Goal: Task Accomplishment & Management: Use online tool/utility

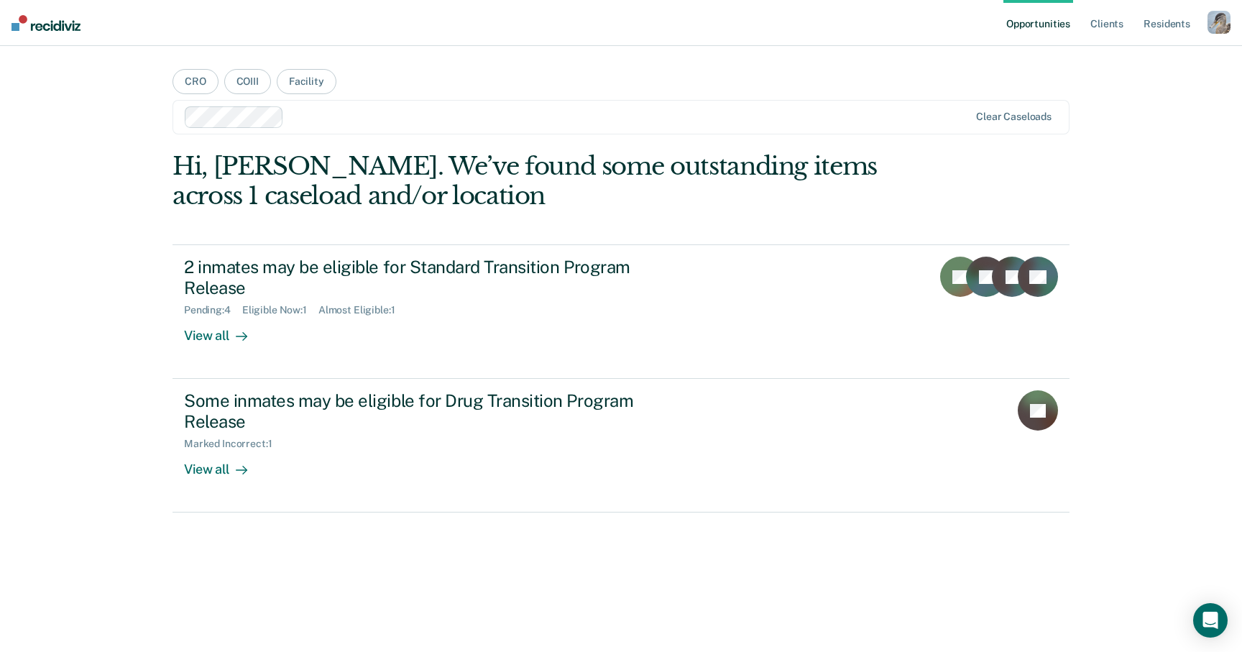
click at [1220, 20] on div "button" at bounding box center [1218, 22] width 23 height 23
click at [1125, 48] on div "Profile How it works Log Out" at bounding box center [1160, 76] width 139 height 70
click at [1116, 60] on link "Profile" at bounding box center [1161, 58] width 116 height 12
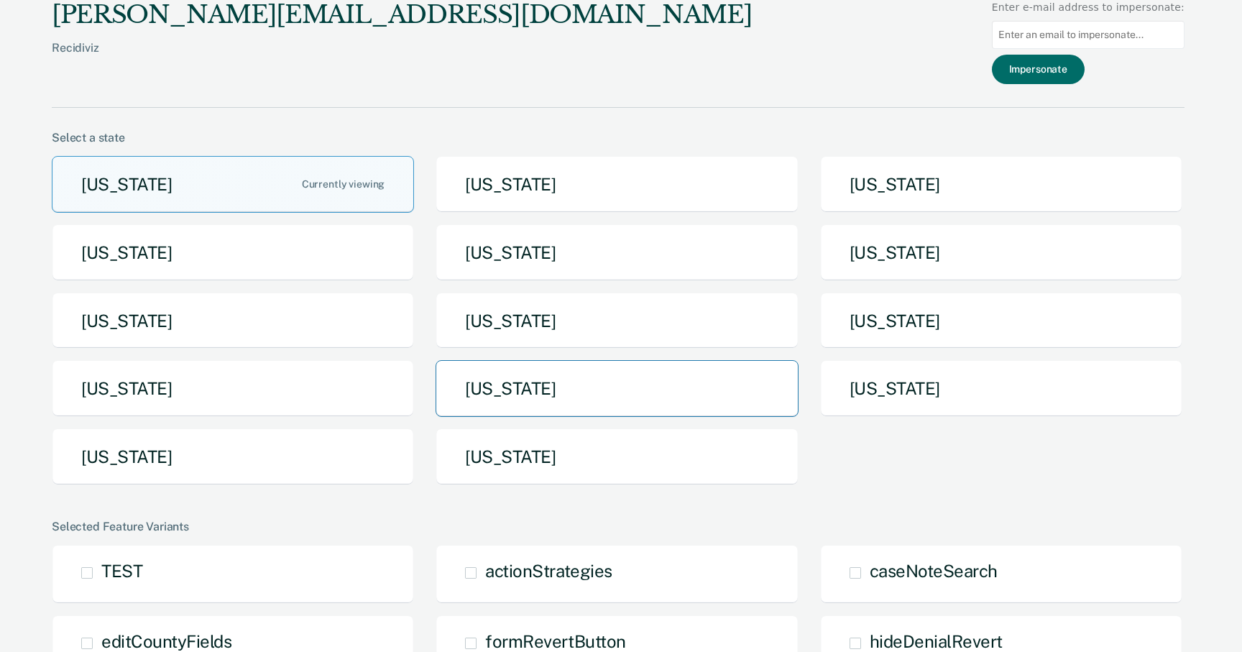
click at [525, 416] on button "[US_STATE]" at bounding box center [616, 388] width 362 height 57
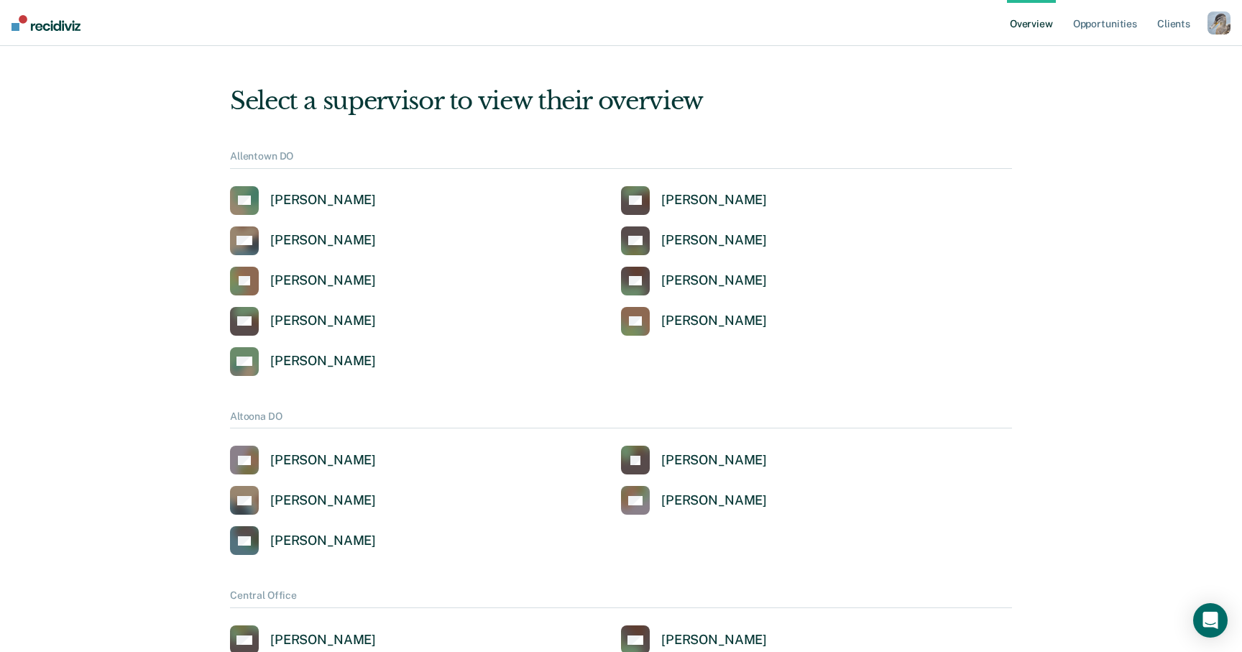
click at [1212, 20] on div "button" at bounding box center [1218, 22] width 23 height 23
click at [1105, 52] on link "Profile" at bounding box center [1161, 58] width 116 height 12
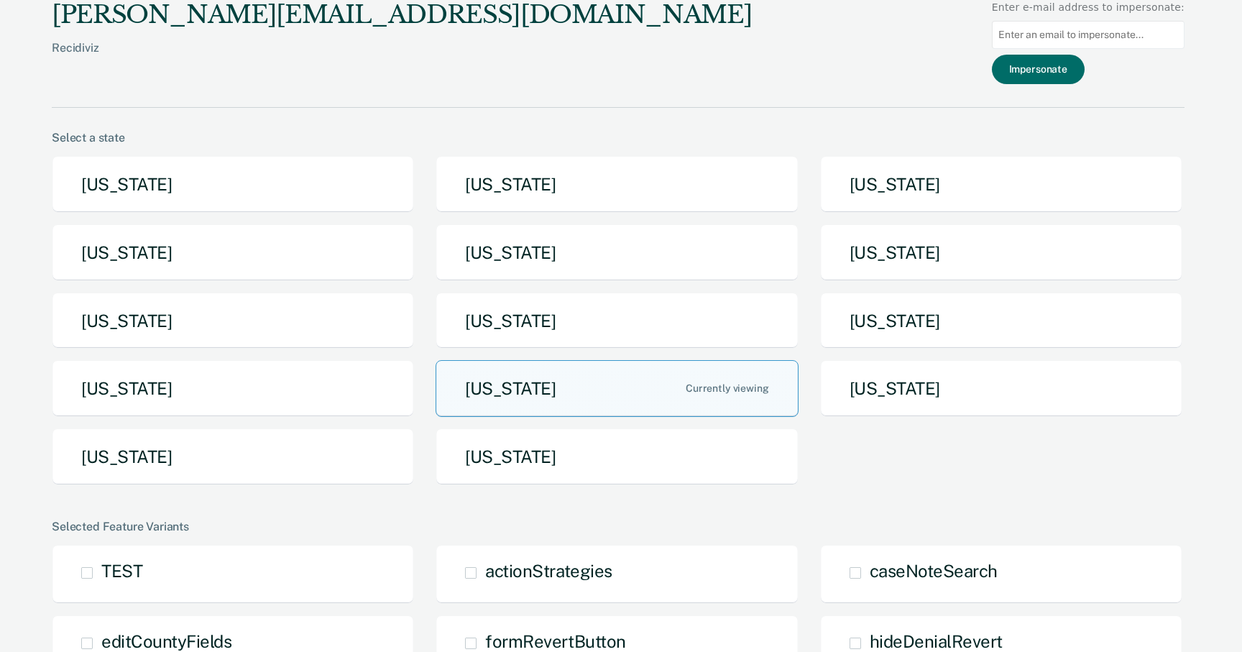
click at [1079, 41] on input at bounding box center [1088, 35] width 193 height 28
paste input "[EMAIL_ADDRESS][US_STATE][DOMAIN_NAME]"
type input "[EMAIL_ADDRESS][US_STATE][DOMAIN_NAME]"
click at [1053, 63] on button "Impersonate" at bounding box center [1038, 69] width 93 height 29
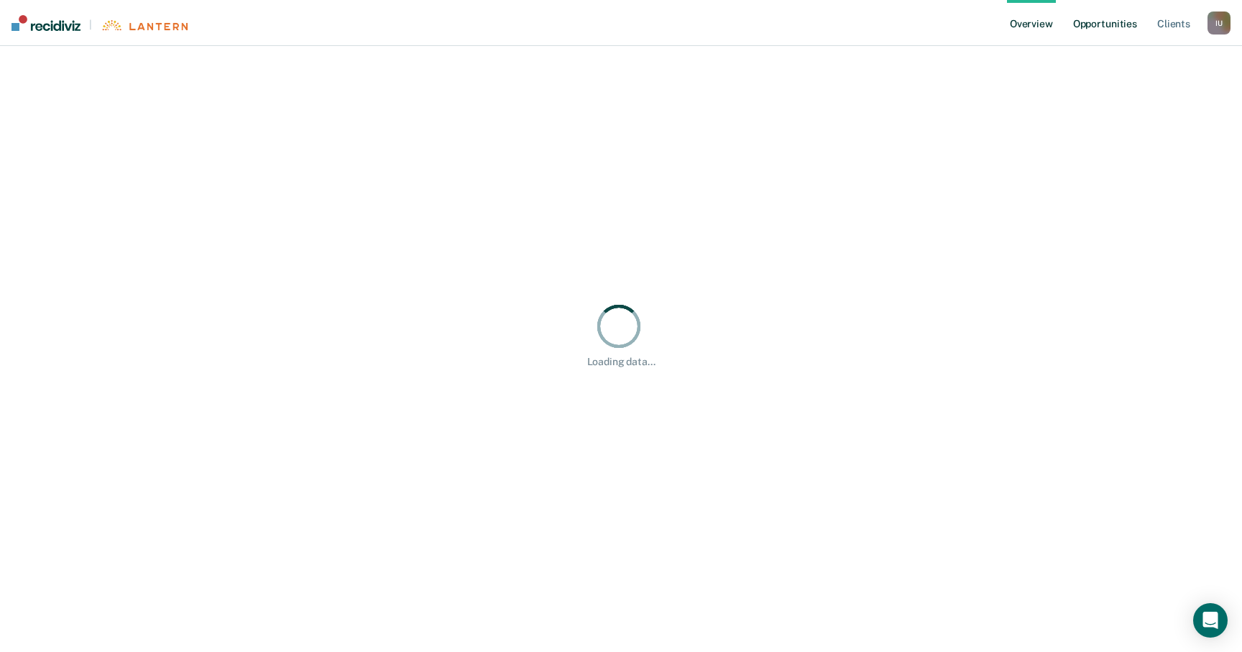
click at [1091, 32] on link "Opportunities" at bounding box center [1105, 23] width 70 height 46
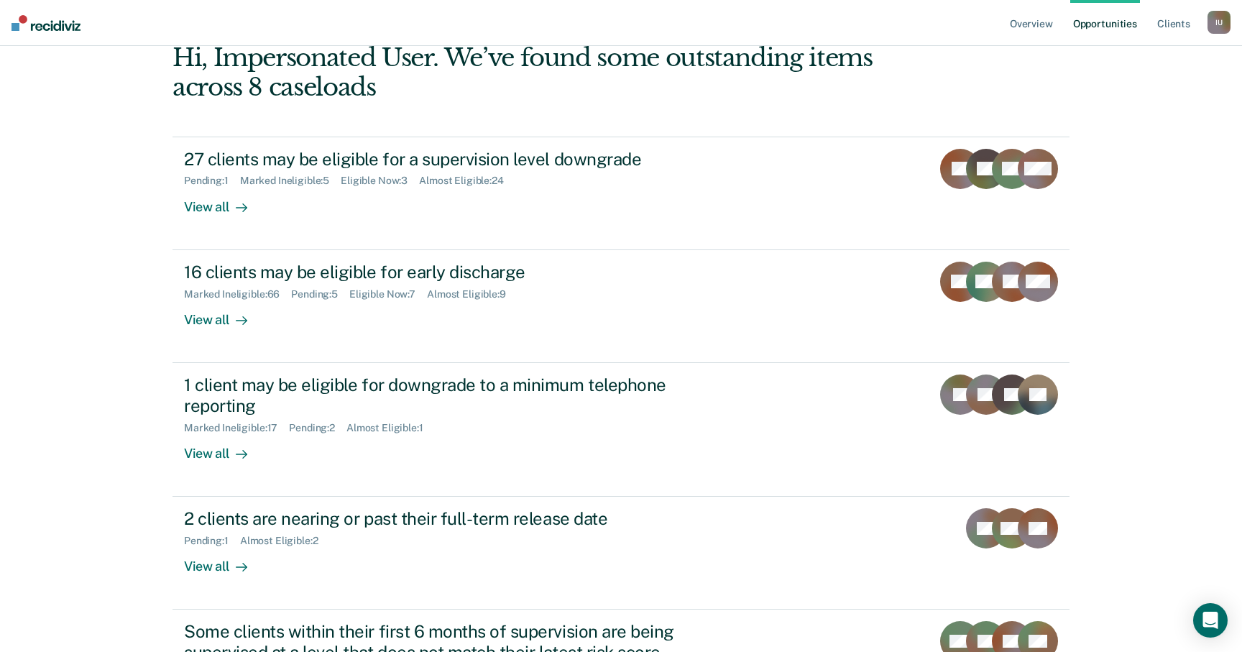
scroll to position [106, 0]
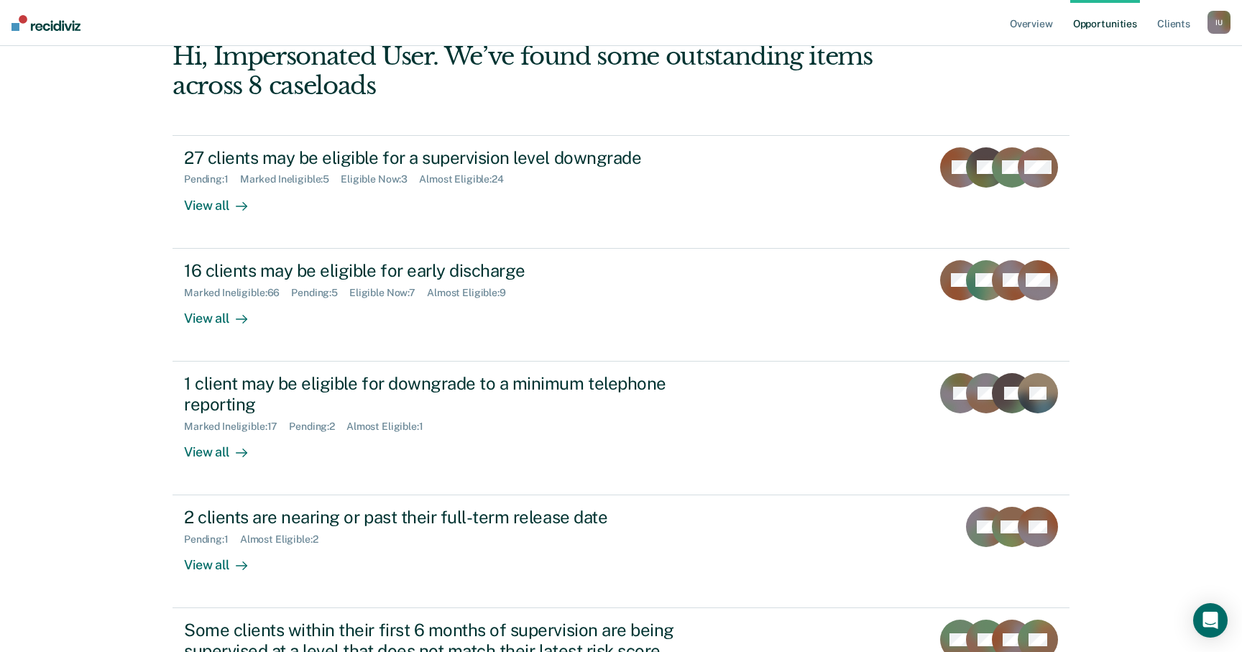
click at [121, 117] on div "Overview Opportunities Client s Impersonated User I U Profile How it works Log …" at bounding box center [621, 346] width 1242 height 905
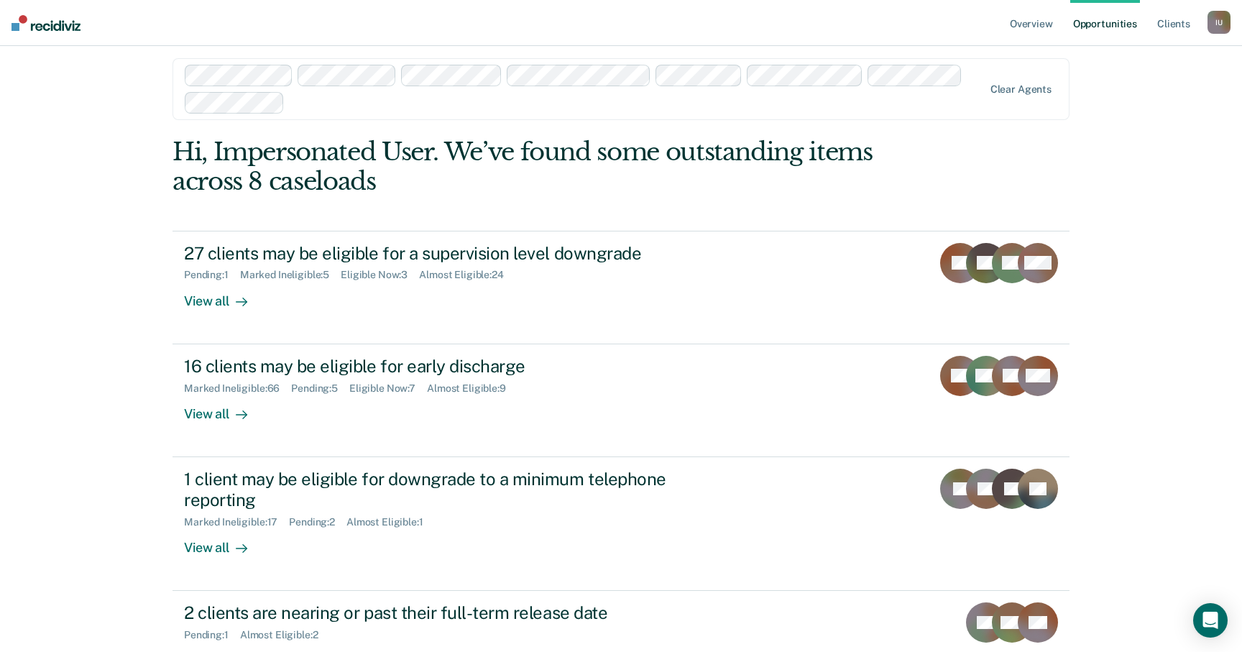
scroll to position [0, 0]
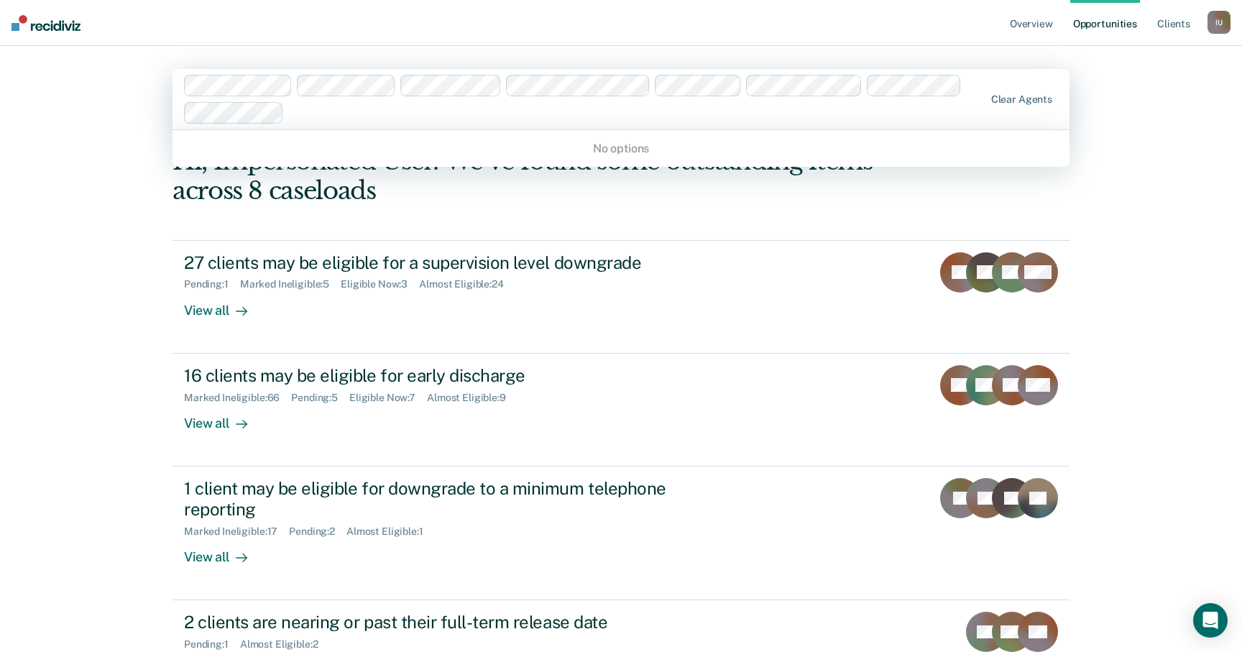
click at [708, 112] on div at bounding box center [636, 112] width 693 height 17
type input "[PERSON_NAME]"
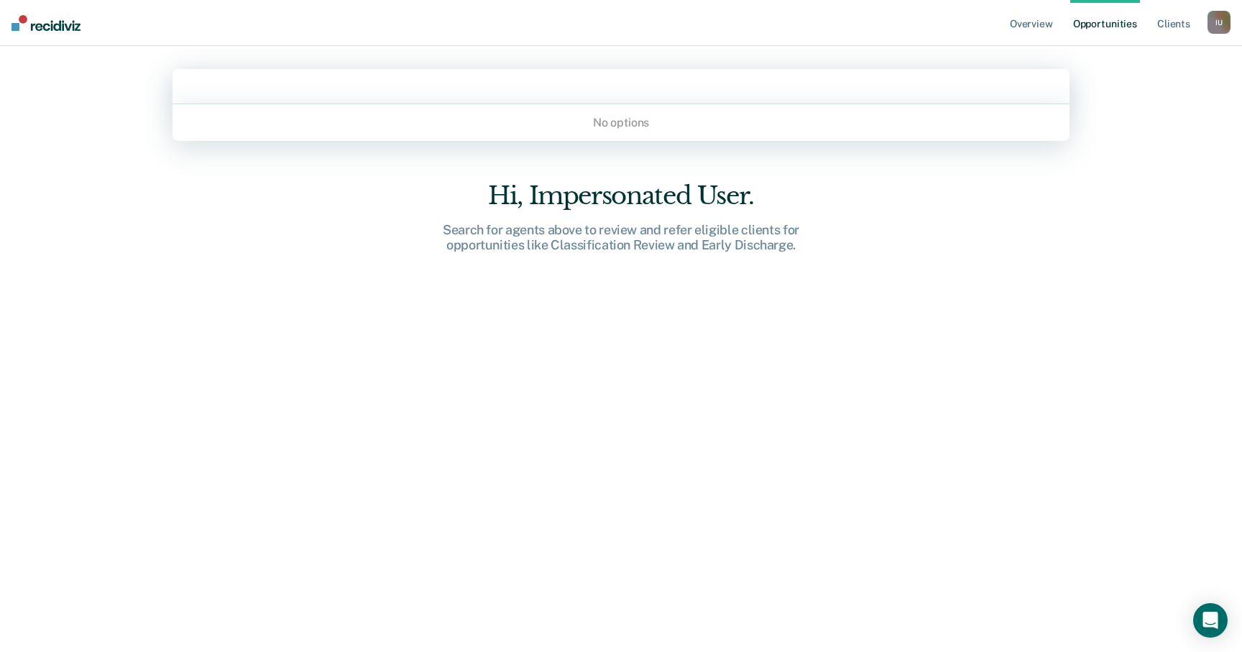
click at [684, 95] on div at bounding box center [621, 85] width 874 height 19
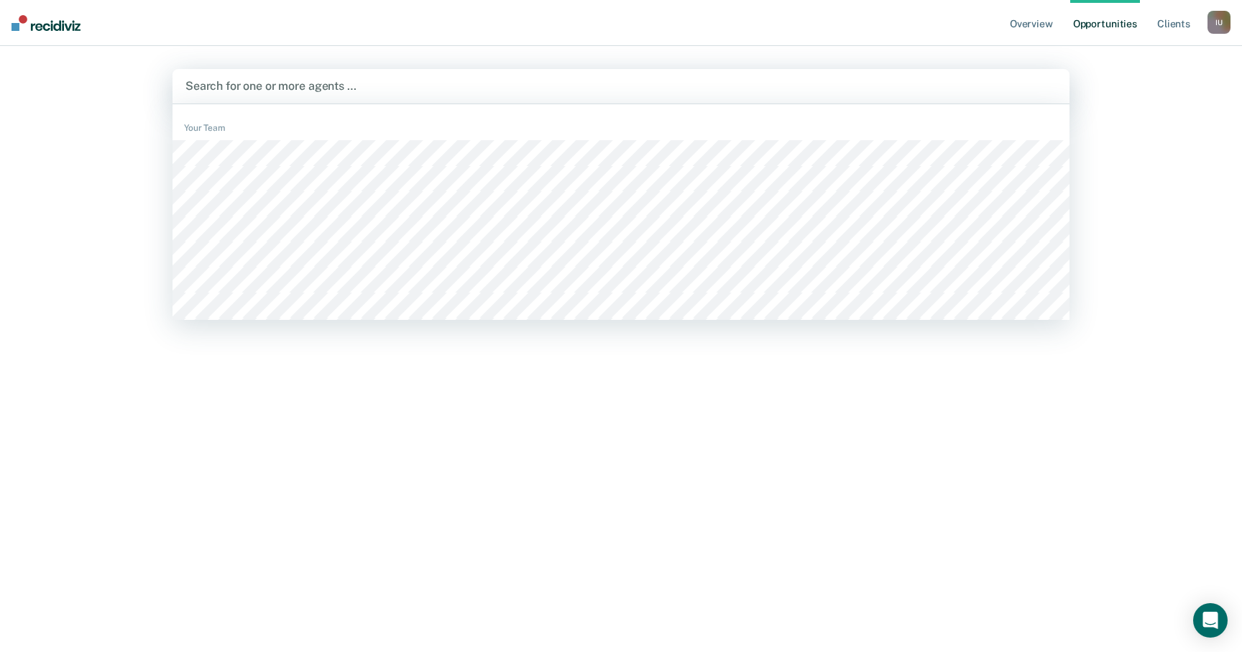
click at [683, 93] on div at bounding box center [620, 86] width 871 height 17
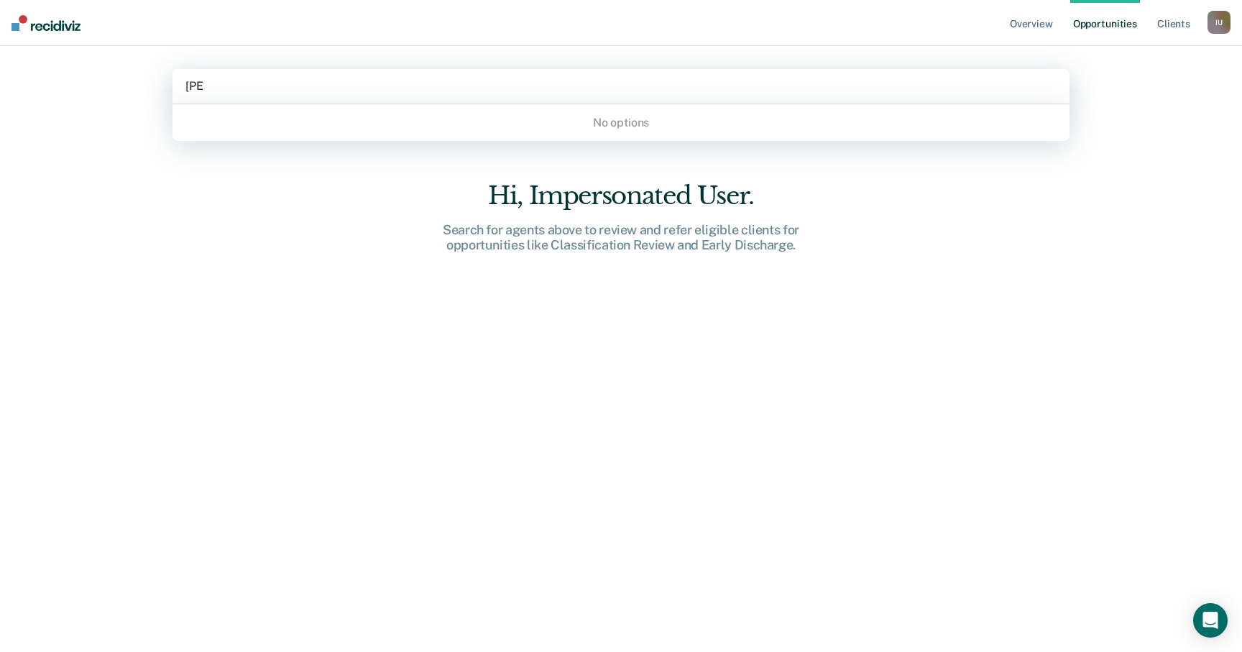
type input "[PERSON_NAME]"
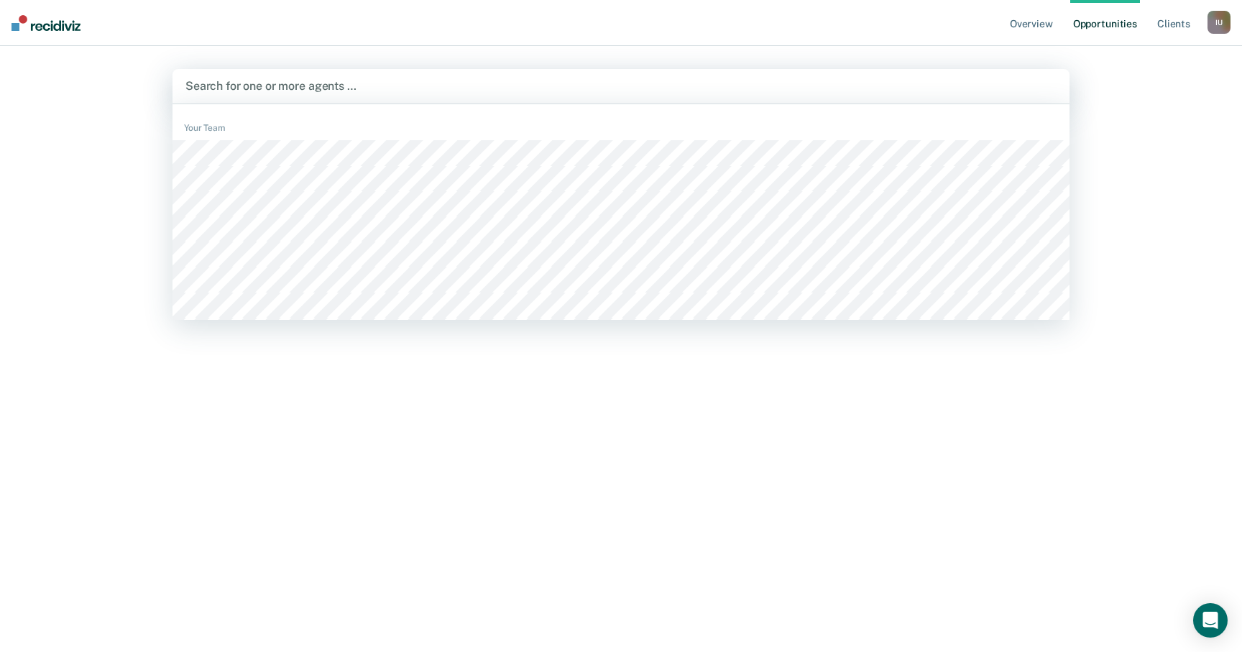
click at [519, 1] on nav "Overview Opportunities Client s Impersonated User I U Profile How it works Log …" at bounding box center [621, 23] width 1242 height 46
